Goal: Communication & Community: Answer question/provide support

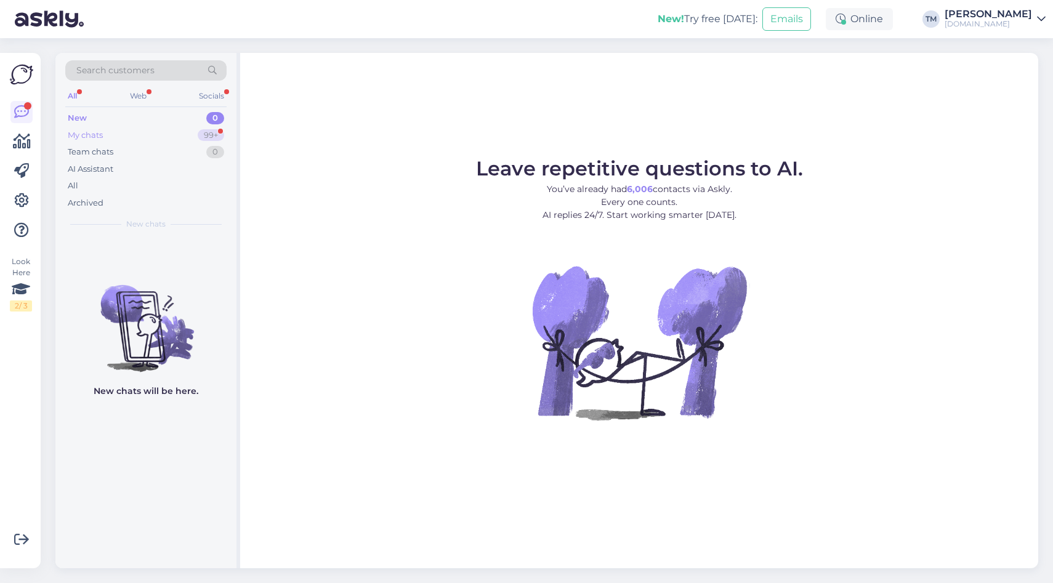
click at [124, 134] on div "My chats 99+" at bounding box center [145, 135] width 161 height 17
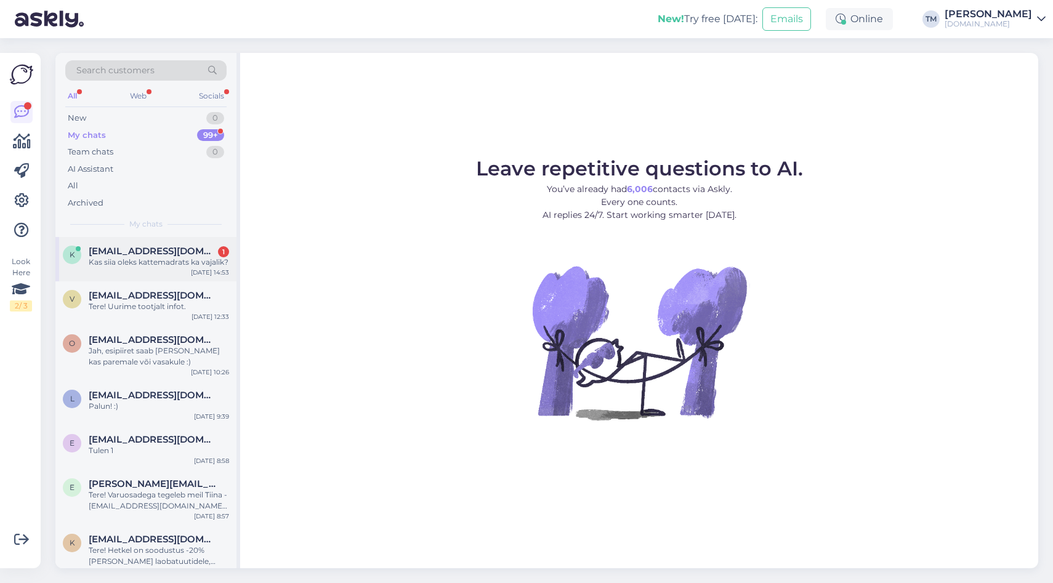
click at [125, 249] on span "[EMAIL_ADDRESS][DOMAIN_NAME]" at bounding box center [153, 251] width 128 height 11
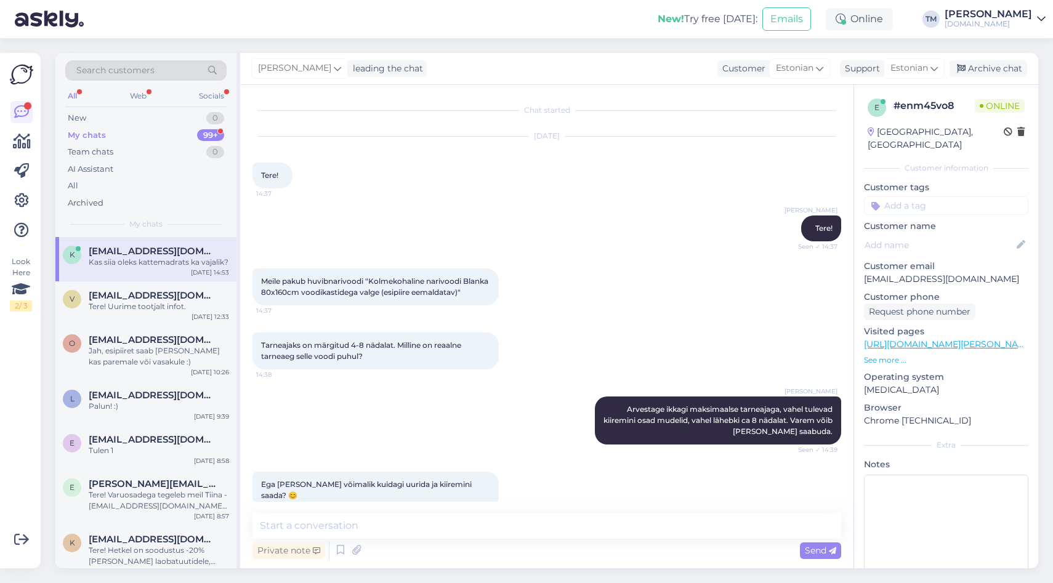
scroll to position [1023, 0]
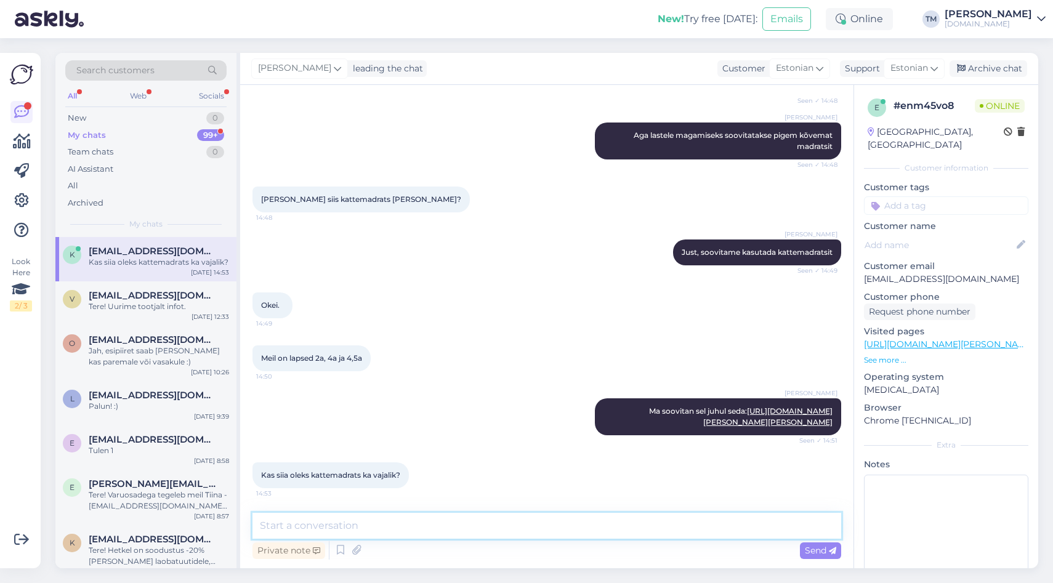
click at [433, 537] on textarea at bounding box center [546, 526] width 589 height 26
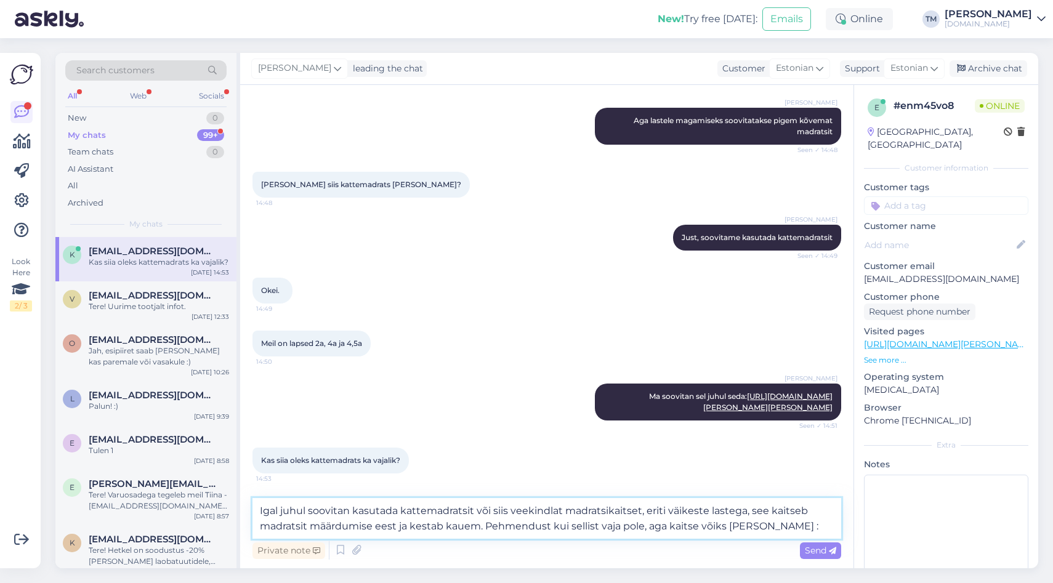
type textarea "Igal juhul soovitan kasutada kattemadratsit või siis veekindlat madratsikaitset…"
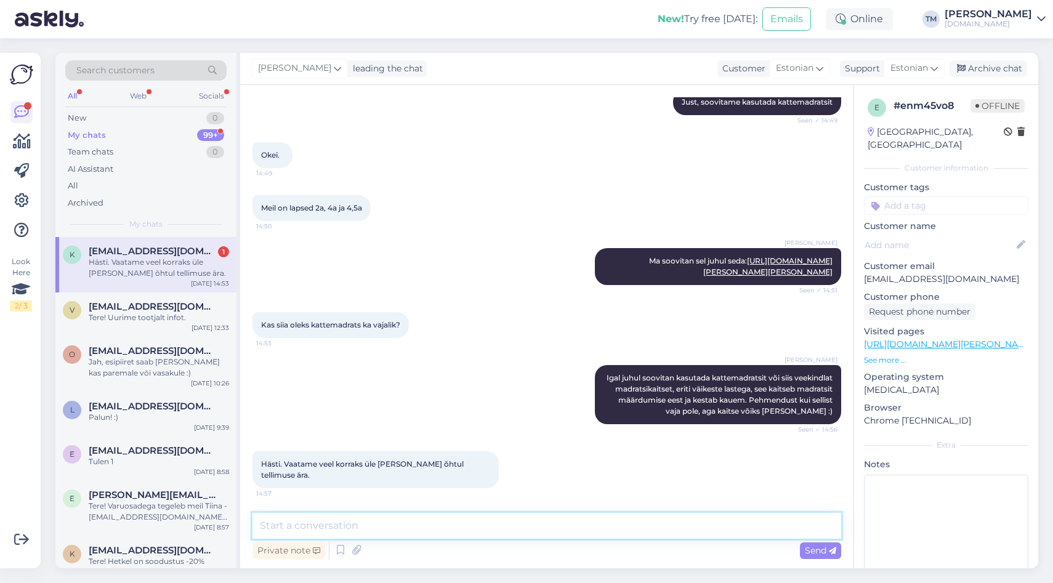
scroll to position [1162, 0]
click at [300, 521] on textarea at bounding box center [546, 526] width 589 height 26
type textarea "Teeme nii ;)"
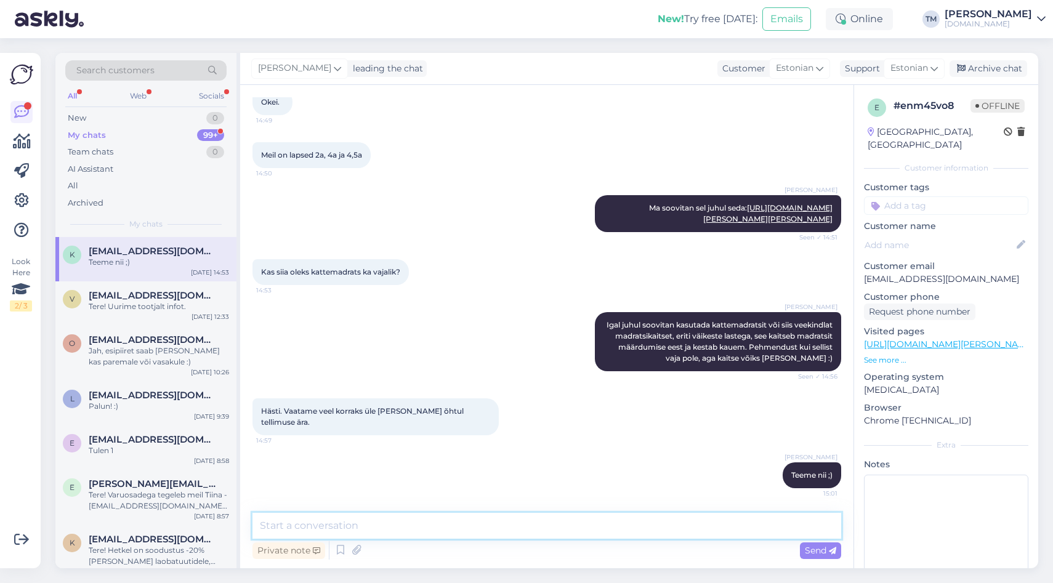
scroll to position [1215, 0]
click at [123, 115] on div "New 1" at bounding box center [145, 118] width 161 height 17
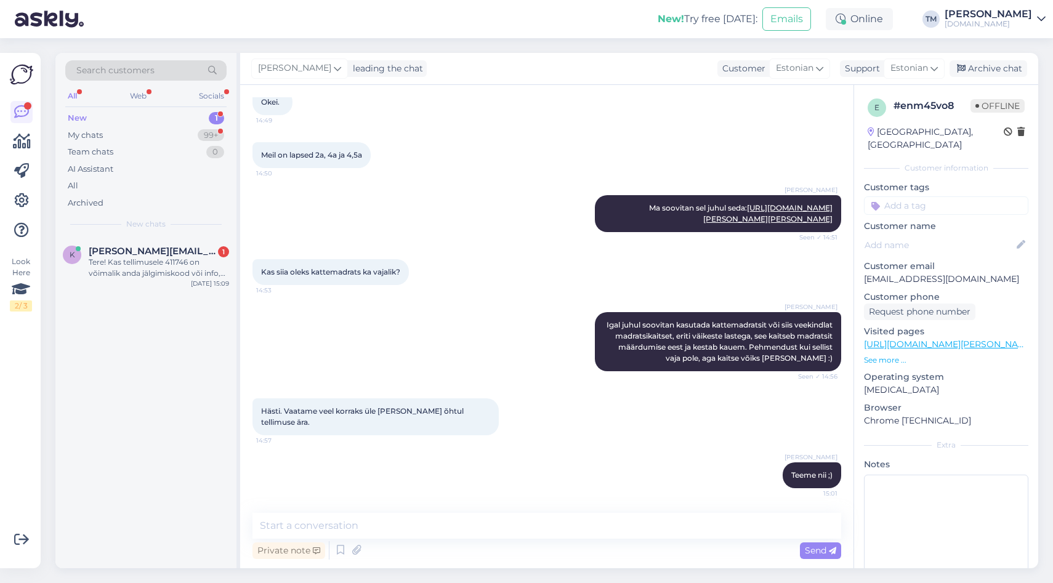
click at [152, 232] on div "Search customers All Web Socials New 1 My chats 99+ Team chats 0 AI Assistant A…" at bounding box center [145, 145] width 181 height 184
click at [151, 271] on div "Tere! Kas tellimusele 411746 on võimalik anda jälgimiskood või info, millal tel…" at bounding box center [159, 268] width 140 height 22
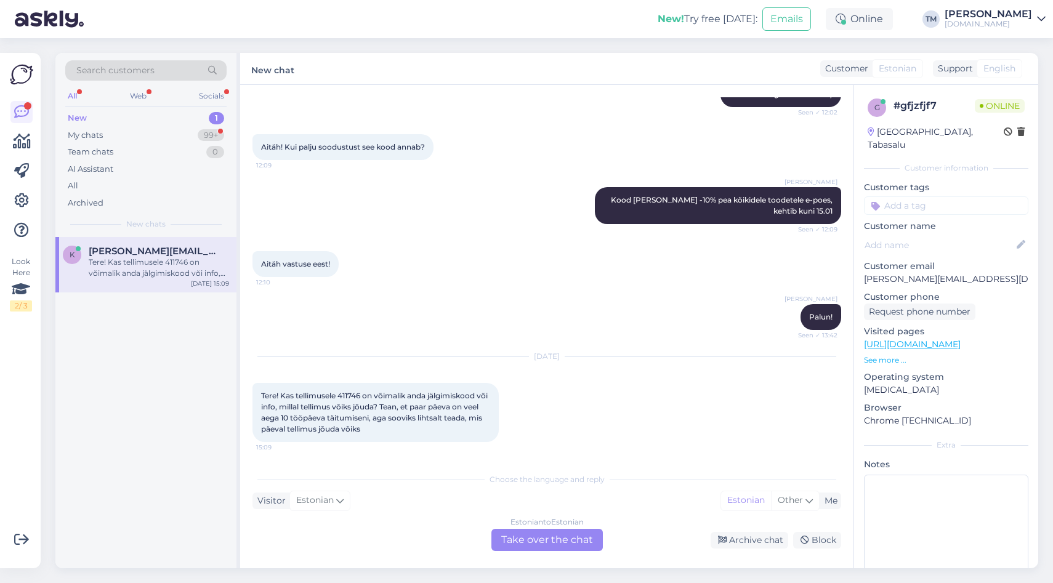
click at [544, 531] on div "Estonian to Estonian Take over the chat" at bounding box center [546, 540] width 111 height 22
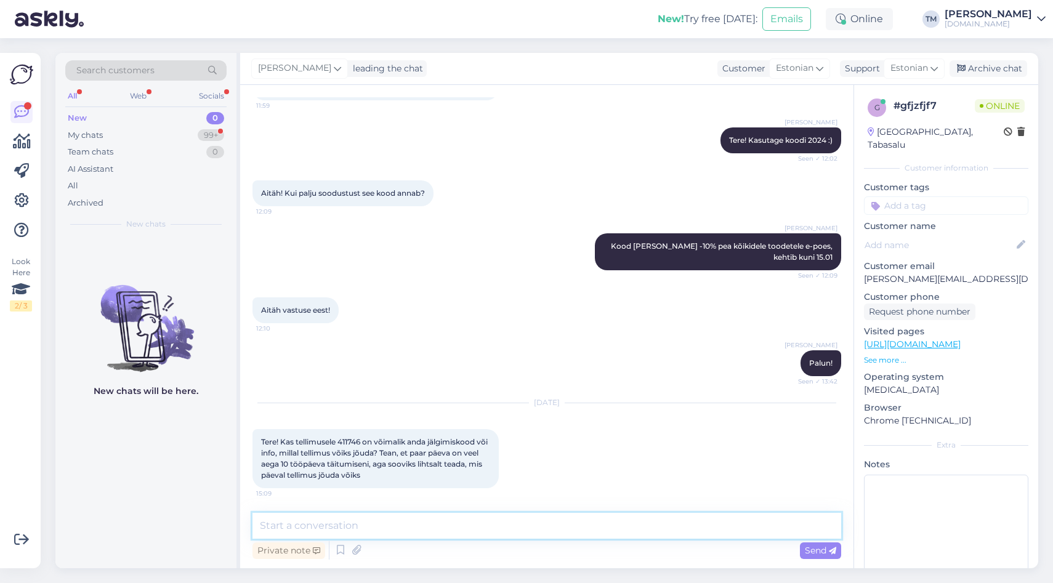
drag, startPoint x: 425, startPoint y: 531, endPoint x: 425, endPoint y: 523, distance: 8.0
click at [425, 529] on textarea at bounding box center [546, 526] width 589 height 26
type textarea "Tere! Kohe vaatan."
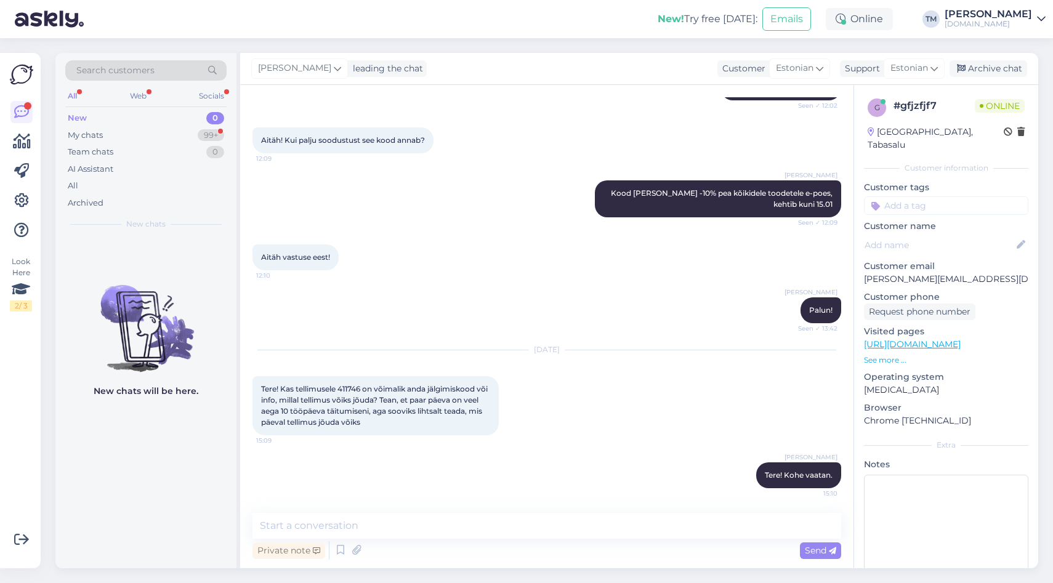
click at [332, 392] on span "Tere! Kas tellimusele 411746 on võimalik anda jälgimiskood või info, millal tel…" at bounding box center [375, 405] width 228 height 42
copy span "tellimusele"
click at [350, 390] on span "Tere! Kas tellimusele 411746 on võimalik anda jälgimiskood või info, millal tel…" at bounding box center [375, 405] width 228 height 42
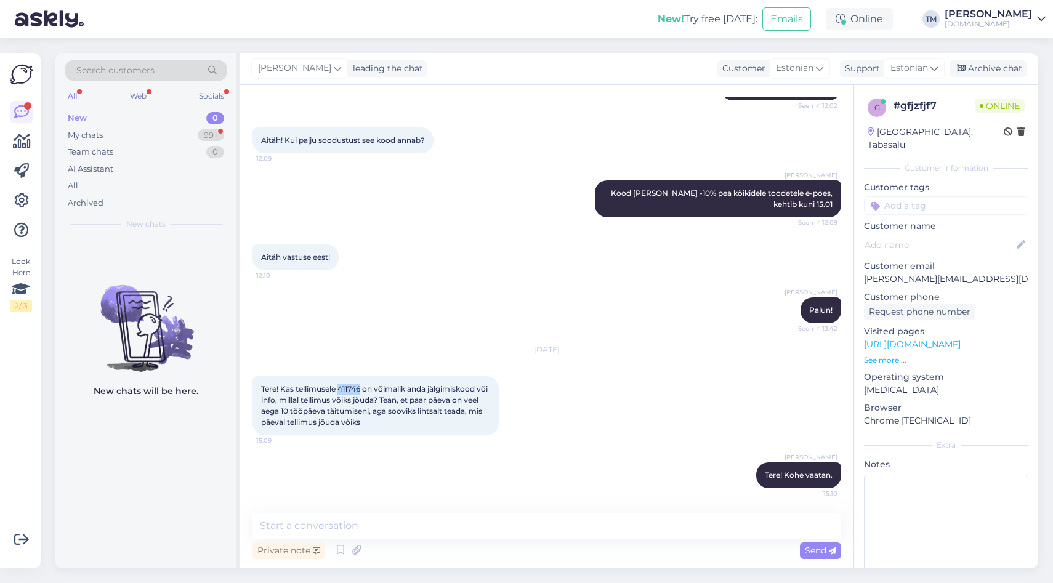
copy span "411746"
click at [352, 525] on textarea at bounding box center [546, 526] width 589 height 26
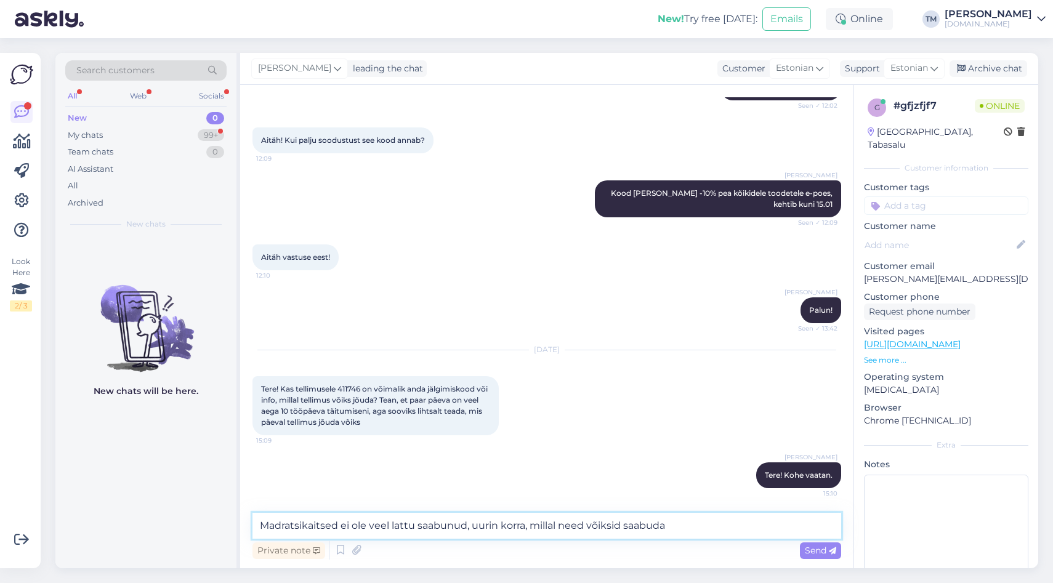
type textarea "Madratsikaitsed ei ole veel lattu saabunud, uurin korra, millal need võiksid sa…"
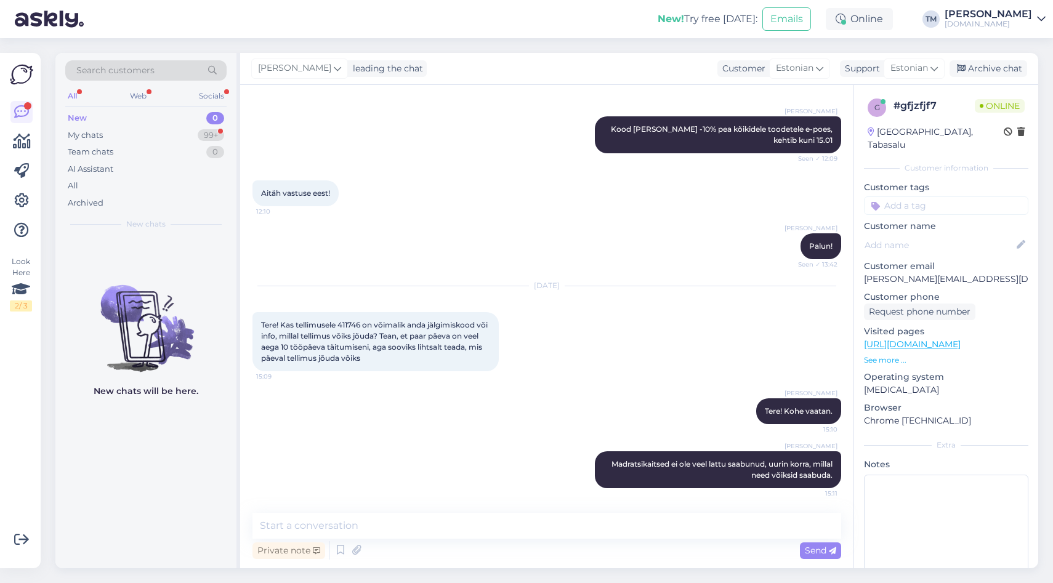
click at [357, 325] on span "Tere! Kas tellimusele 411746 on võimalik anda jälgimiskood või info, millal tel…" at bounding box center [375, 341] width 228 height 42
copy span "411746"
click at [300, 530] on textarea at bounding box center [546, 526] width 589 height 26
paste textarea "V16009E2044581 V16009E2044582"
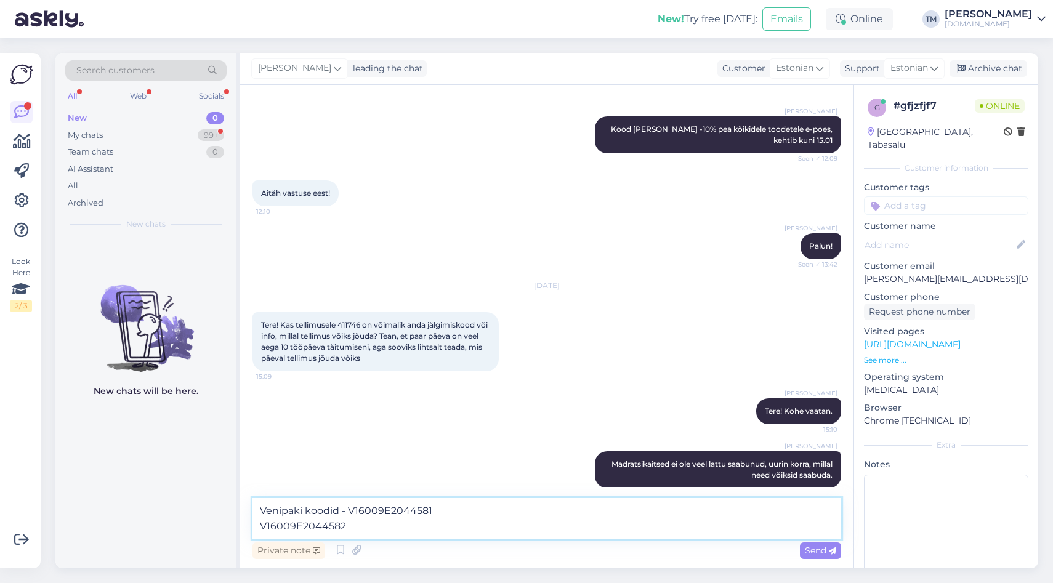
click at [348, 511] on textarea "Venipaki koodid - V16009E2044581 V16009E2044582" at bounding box center [546, 518] width 589 height 41
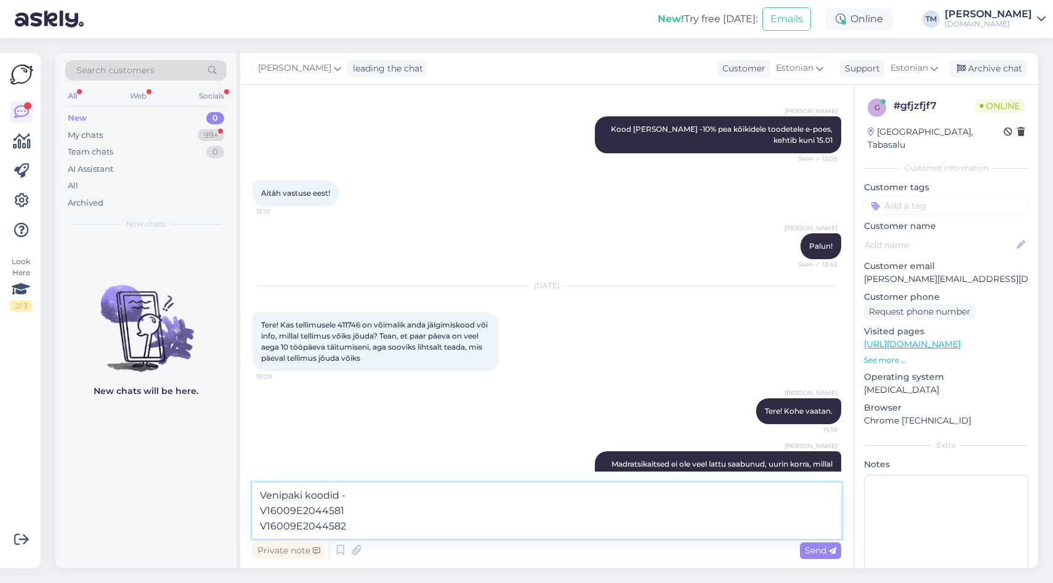
click at [371, 495] on textarea "Venipaki koodid - V16009E2044581 V16009E2044582" at bounding box center [546, 511] width 589 height 56
click at [263, 494] on textarea "Venipaki koodid - V16009E2044581 V16009E2044582" at bounding box center [546, 511] width 589 height 56
type textarea "Lisan siia [PERSON_NAME] Venipaki koodid - V16009E2044581 V16009E2044582"
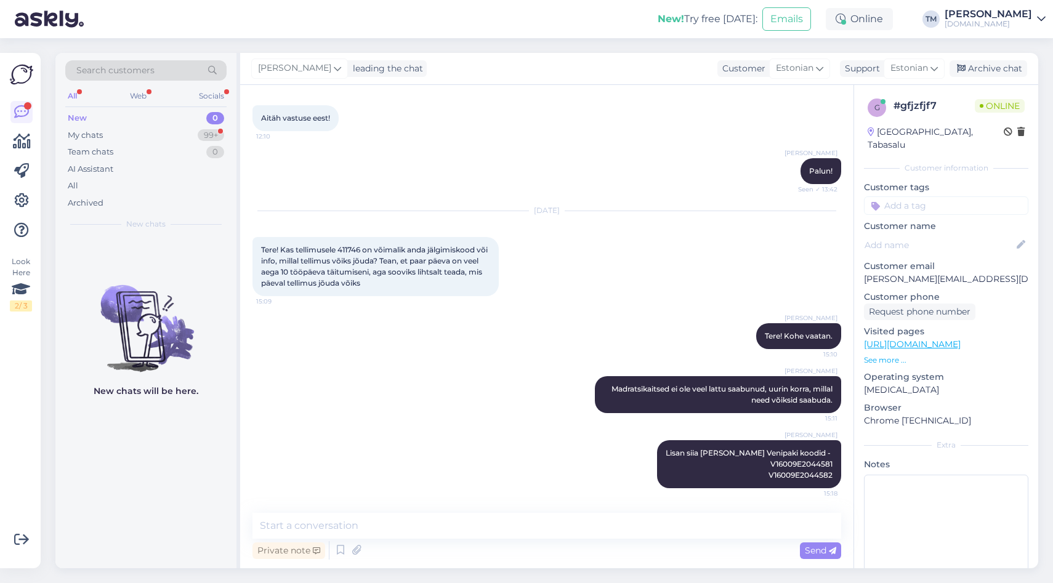
click at [350, 247] on span "Tere! Kas tellimusele 411746 on võimalik anda jälgimiskood või info, millal tel…" at bounding box center [375, 266] width 228 height 42
copy span "411746"
